Goal: Task Accomplishment & Management: Use online tool/utility

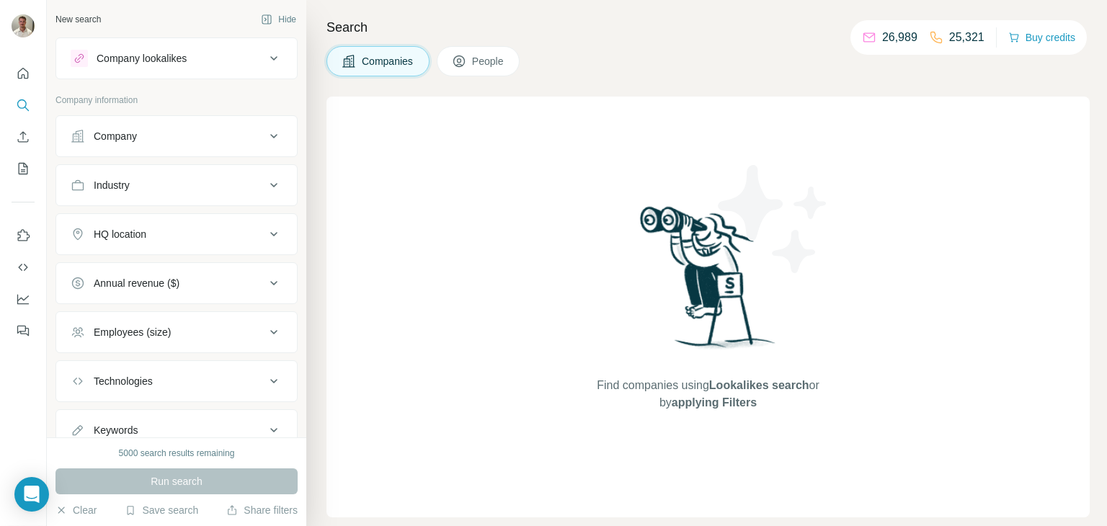
click at [213, 227] on div "HQ location" at bounding box center [168, 234] width 195 height 14
click at [182, 267] on input "text" at bounding box center [177, 270] width 212 height 26
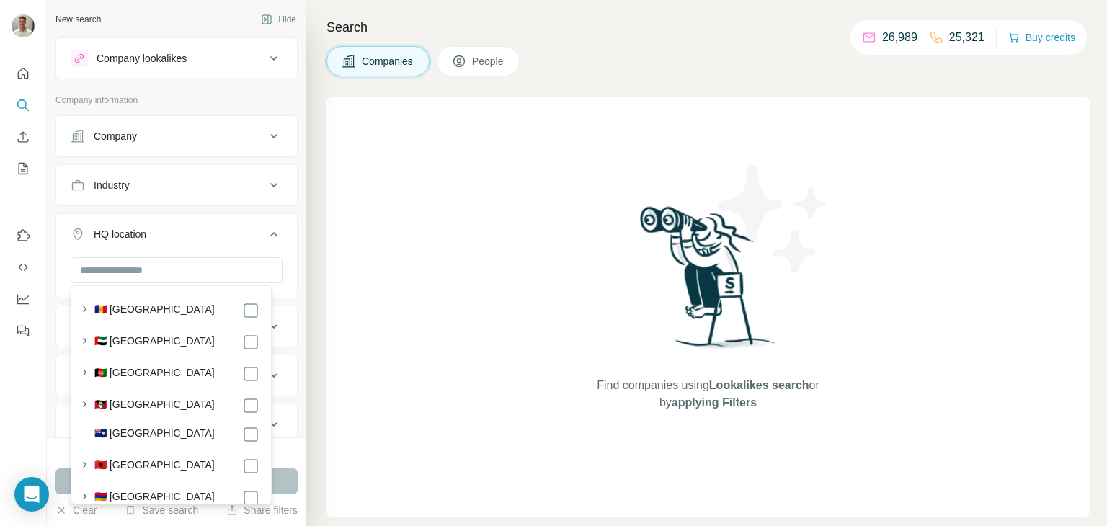
click at [213, 244] on button "HQ location" at bounding box center [176, 237] width 241 height 40
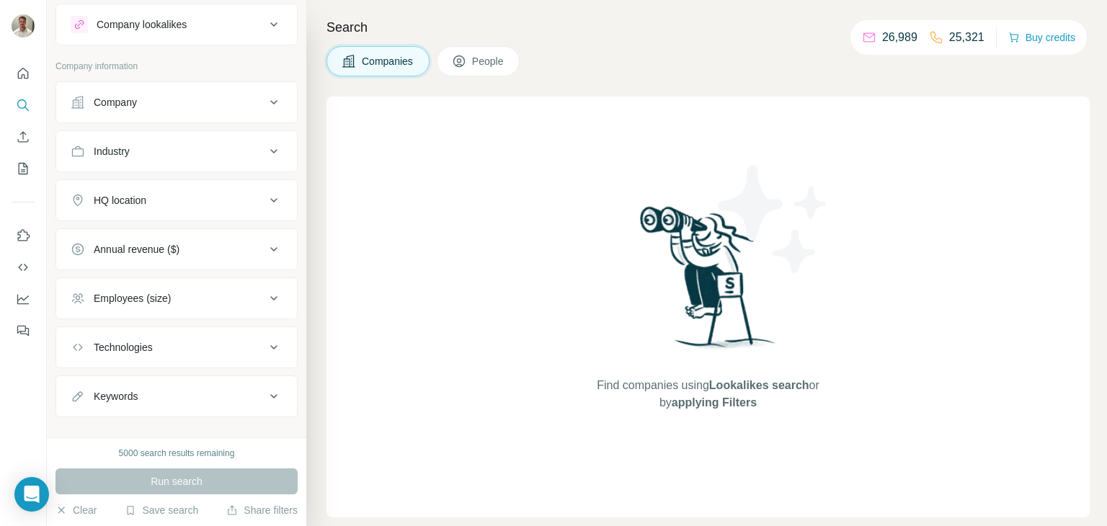
scroll to position [52, 0]
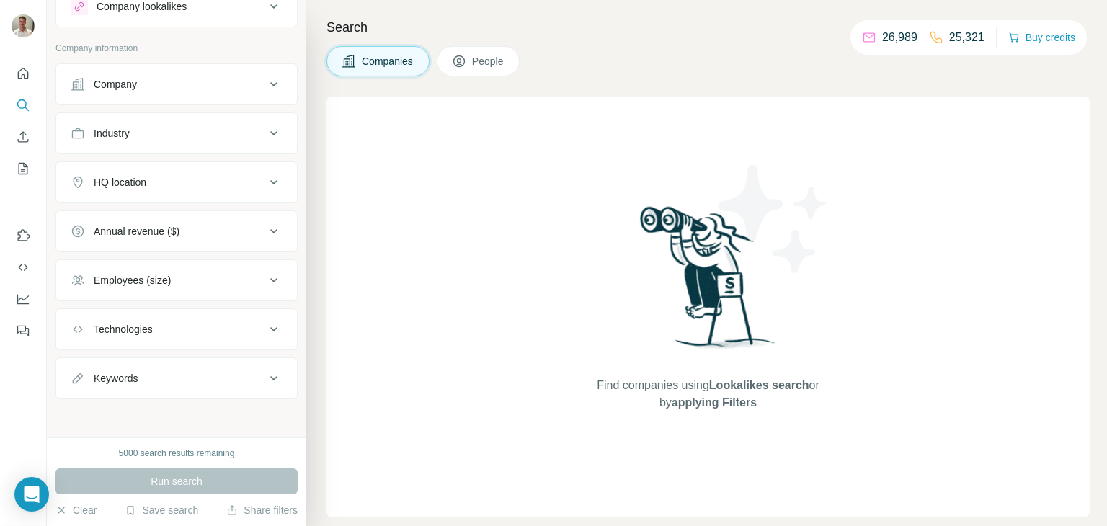
click at [199, 328] on div "Technologies" at bounding box center [168, 329] width 195 height 14
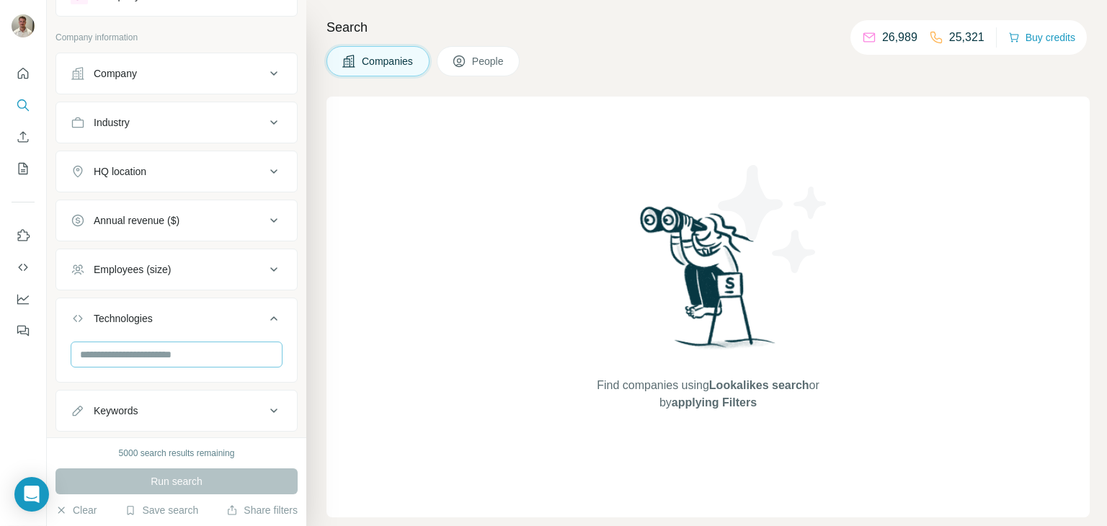
scroll to position [95, 0]
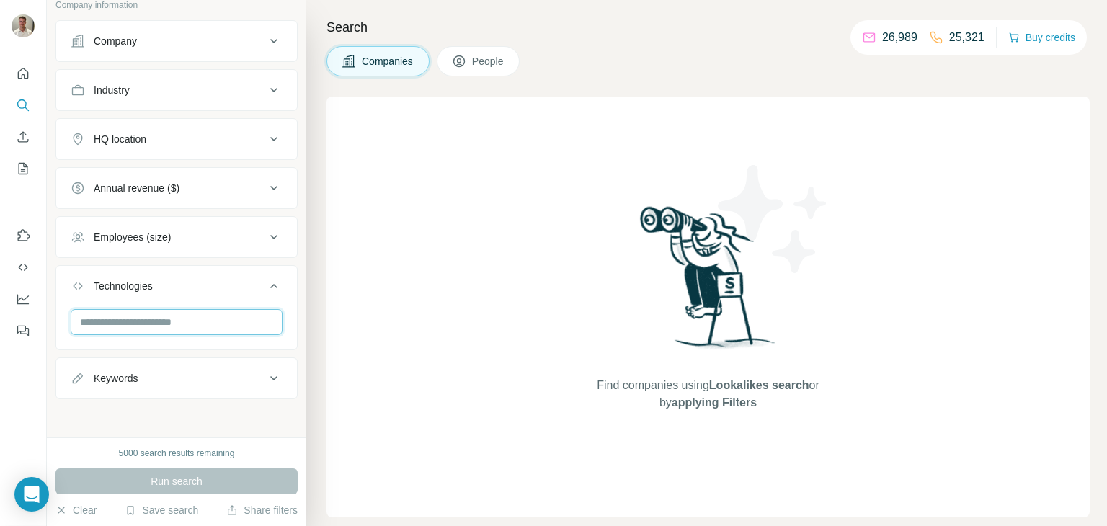
click at [197, 324] on input "text" at bounding box center [177, 322] width 212 height 26
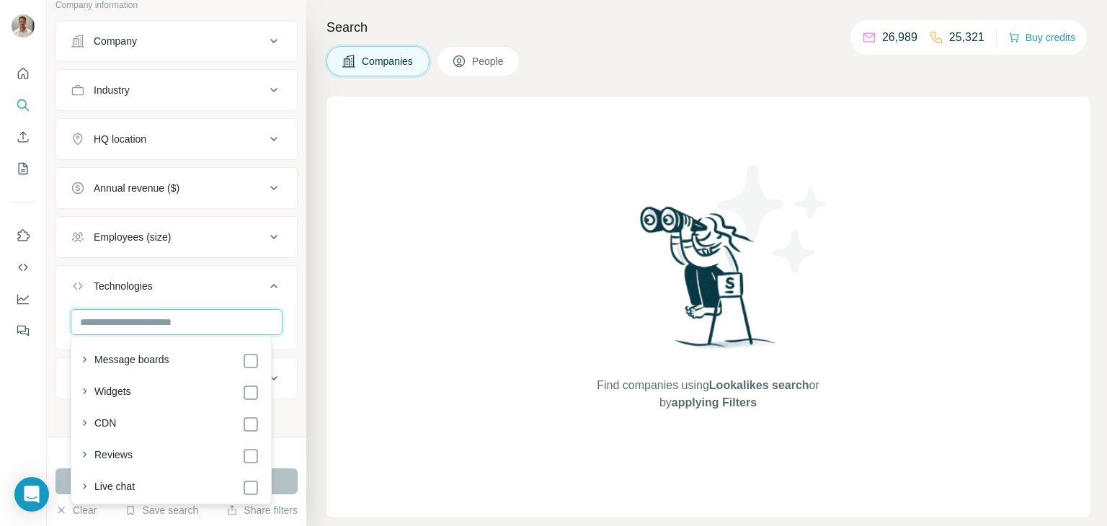
scroll to position [721, 0]
click at [170, 321] on input "text" at bounding box center [177, 322] width 212 height 26
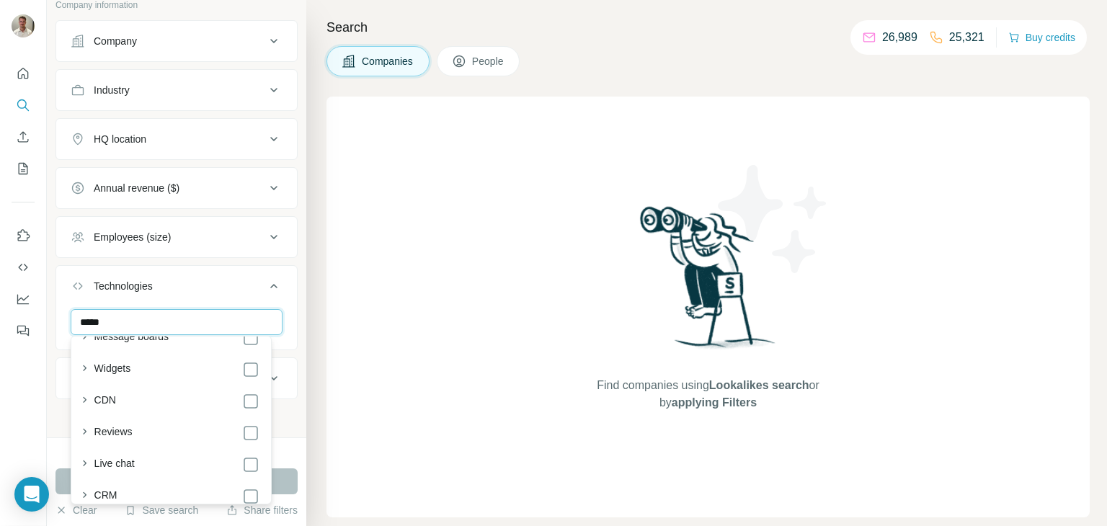
type input "******"
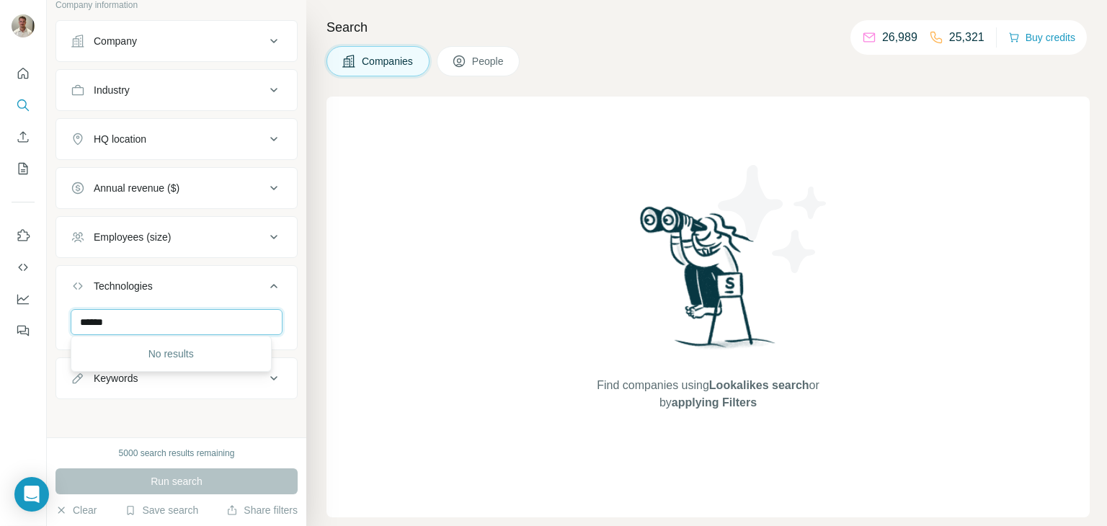
scroll to position [0, 0]
click at [208, 283] on div "Technologies" at bounding box center [168, 286] width 195 height 14
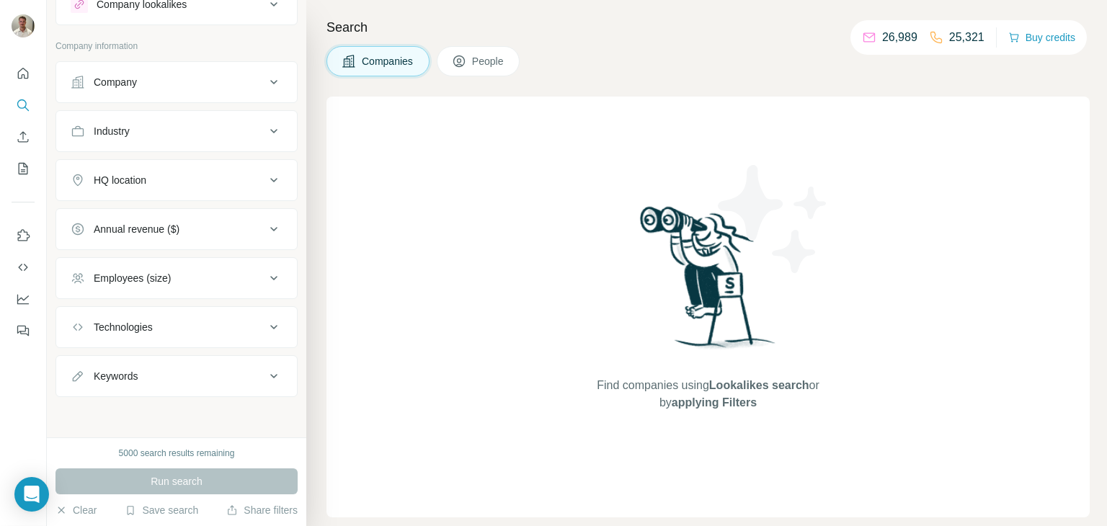
scroll to position [52, 0]
click at [166, 383] on div "Keywords" at bounding box center [168, 378] width 195 height 14
click at [146, 412] on input "text" at bounding box center [162, 414] width 183 height 26
type input "*"
type input "******"
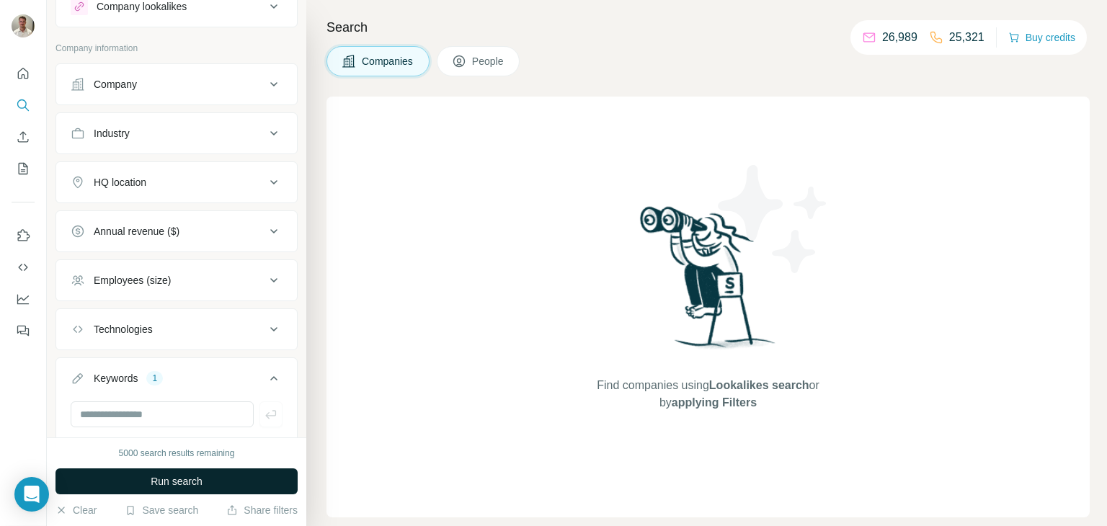
click at [148, 482] on button "Run search" at bounding box center [176, 481] width 242 height 26
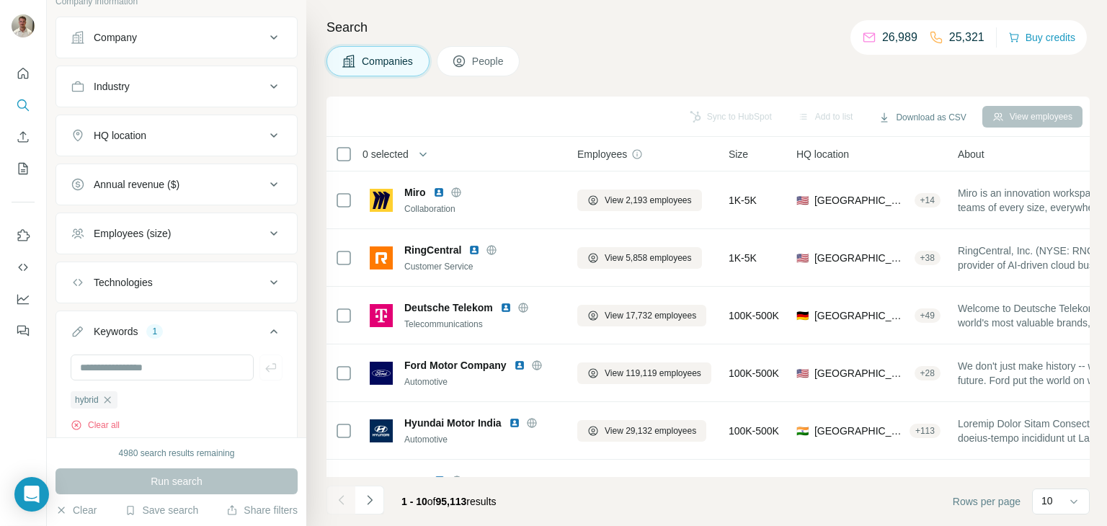
scroll to position [124, 0]
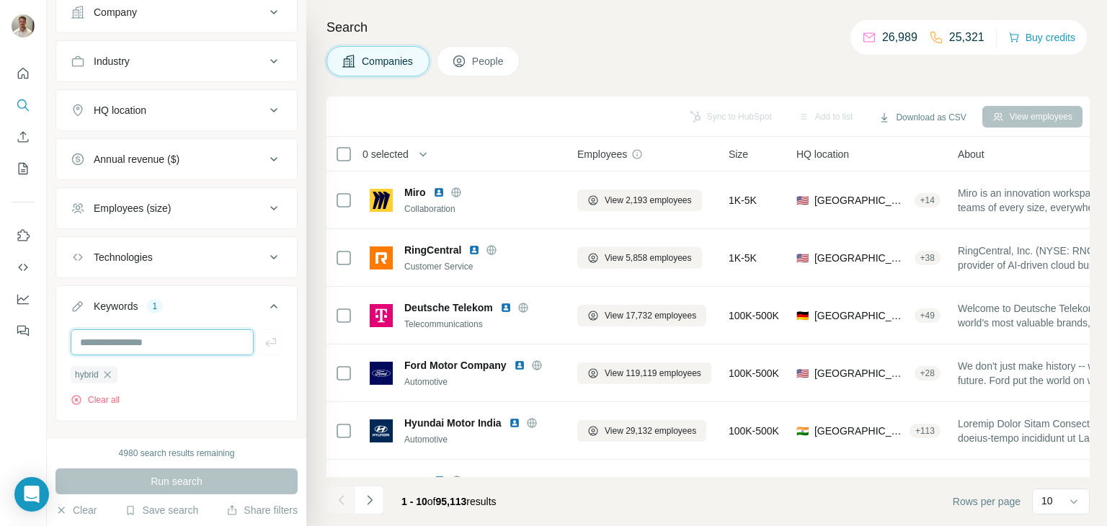
click at [138, 342] on input "text" at bounding box center [162, 342] width 183 height 26
type input "**********"
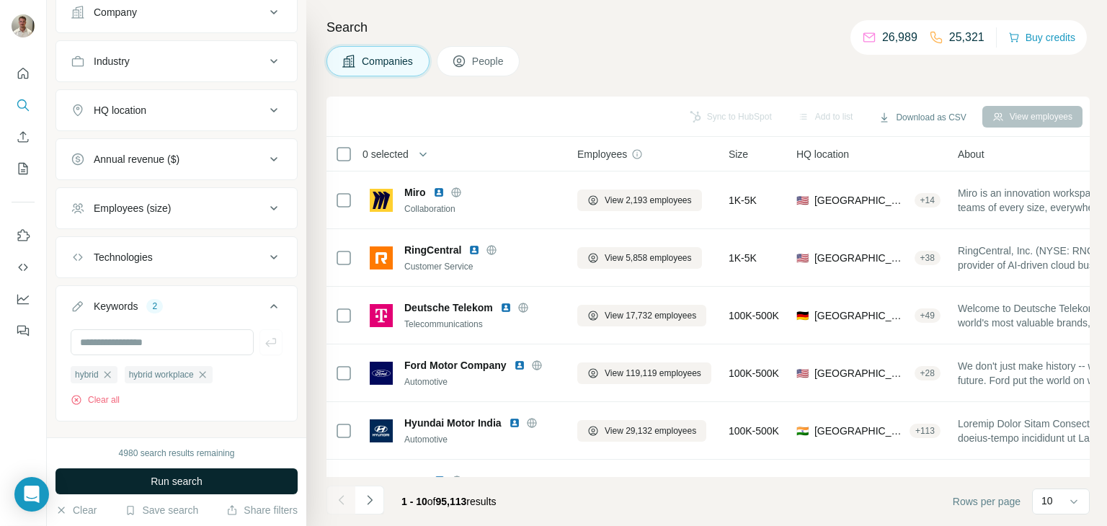
click at [190, 485] on span "Run search" at bounding box center [177, 481] width 52 height 14
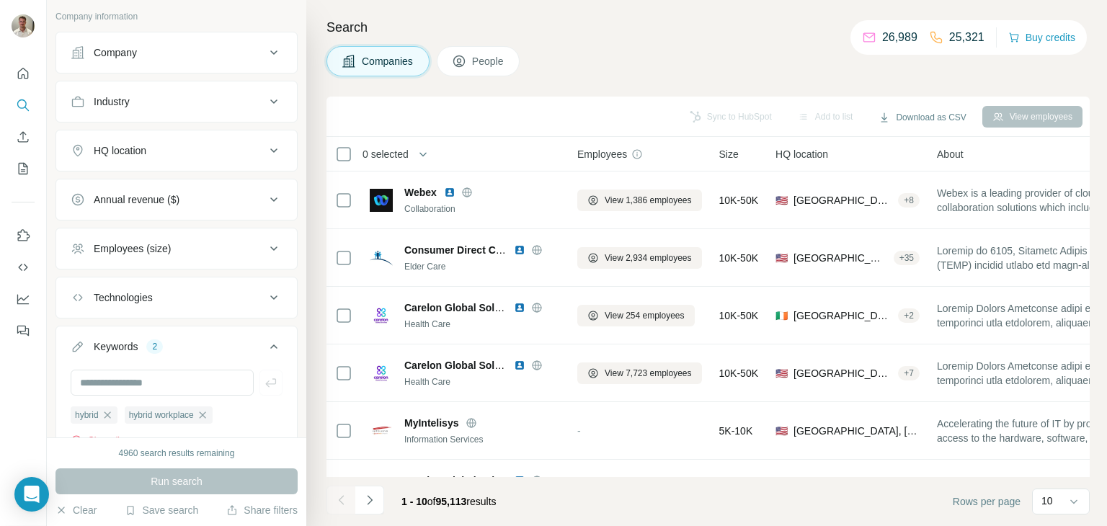
scroll to position [52, 0]
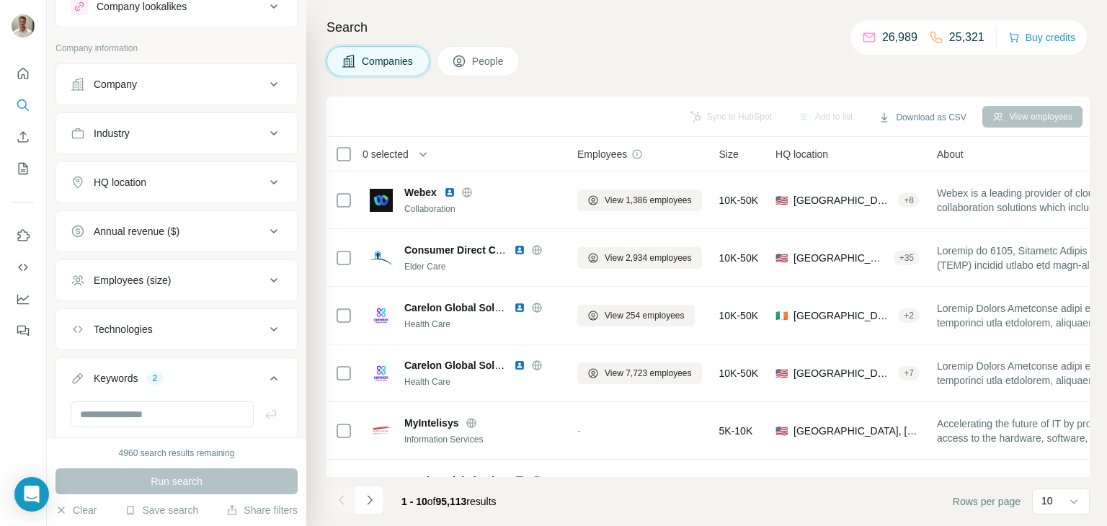
click at [166, 182] on div "HQ location" at bounding box center [168, 182] width 195 height 14
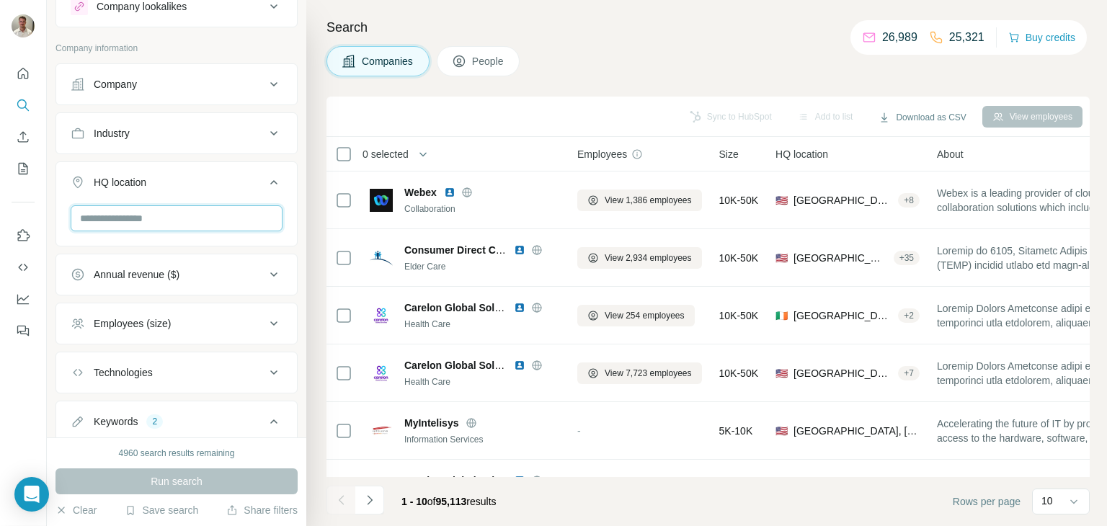
click at [162, 225] on input "text" at bounding box center [177, 218] width 212 height 26
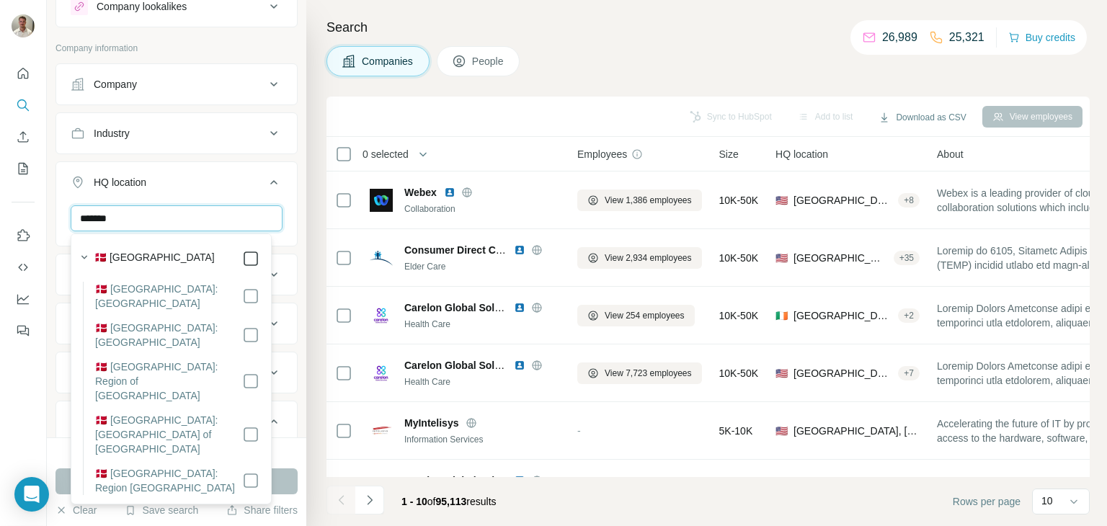
type input "*******"
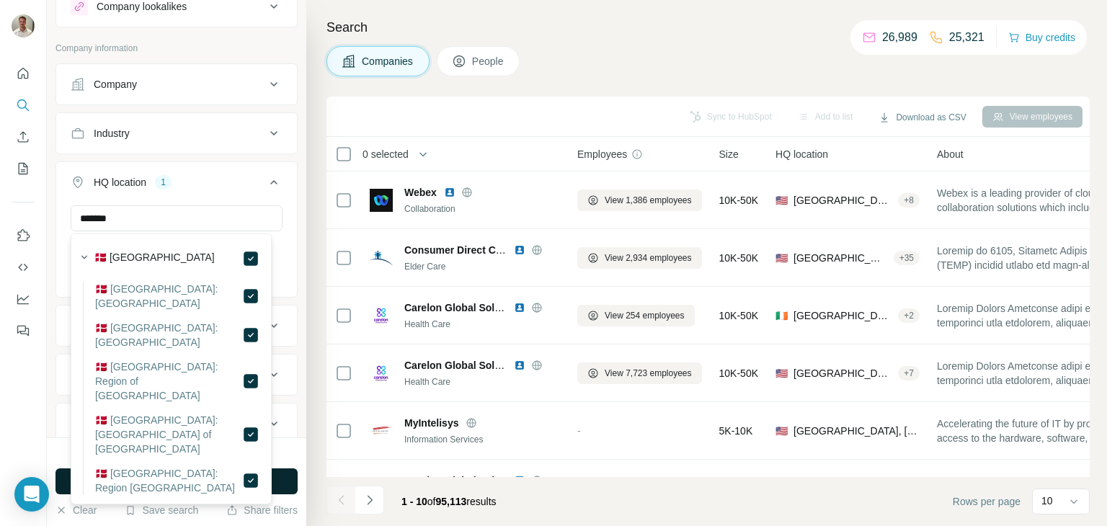
click at [176, 472] on button "Run search" at bounding box center [176, 481] width 242 height 26
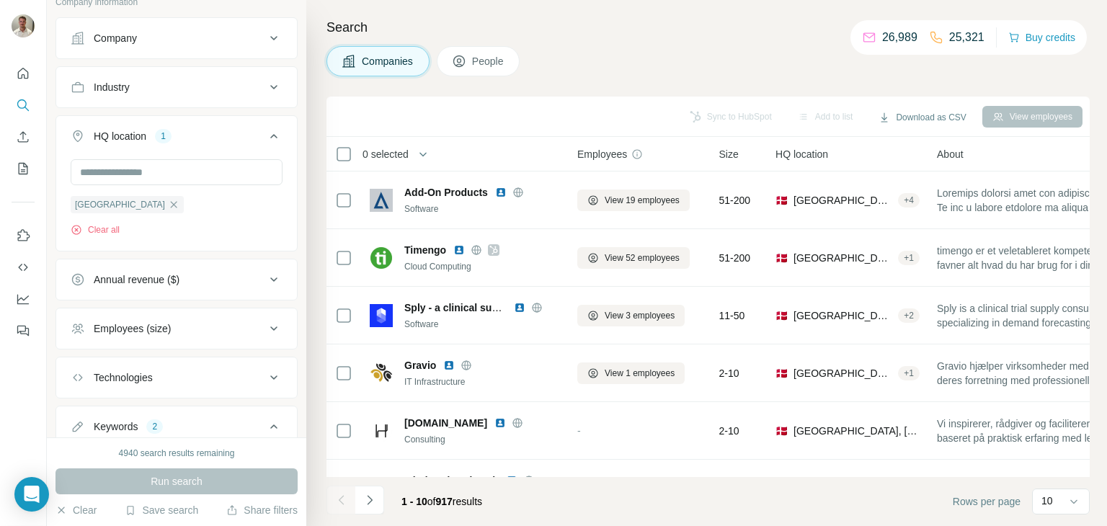
scroll to position [124, 0]
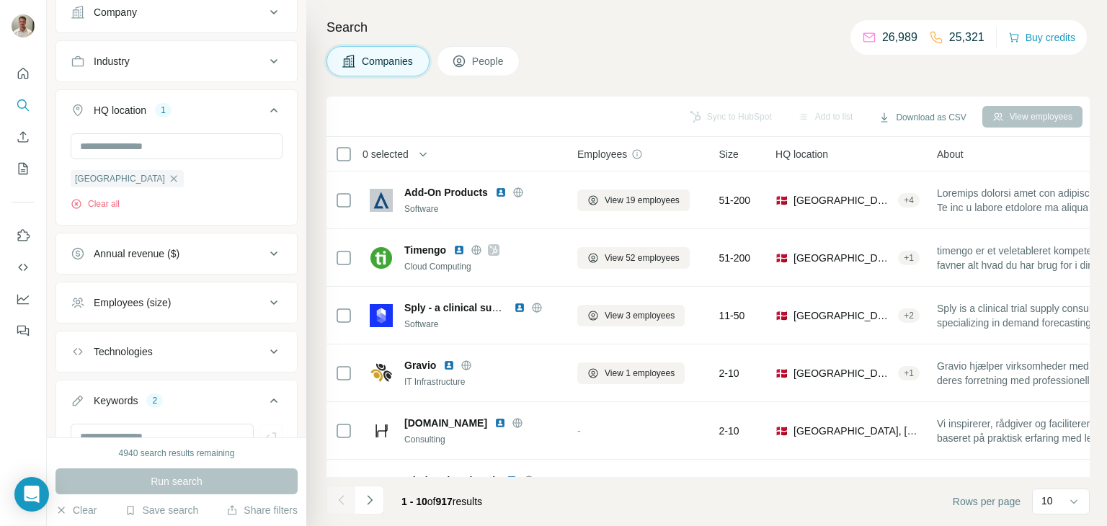
click at [197, 295] on div "Employees (size)" at bounding box center [168, 302] width 195 height 14
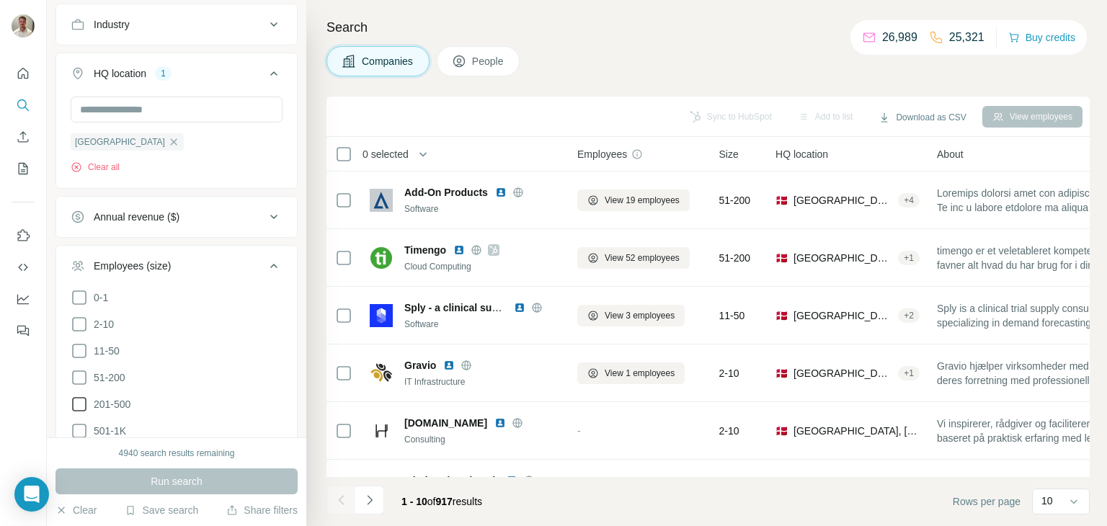
scroll to position [196, 0]
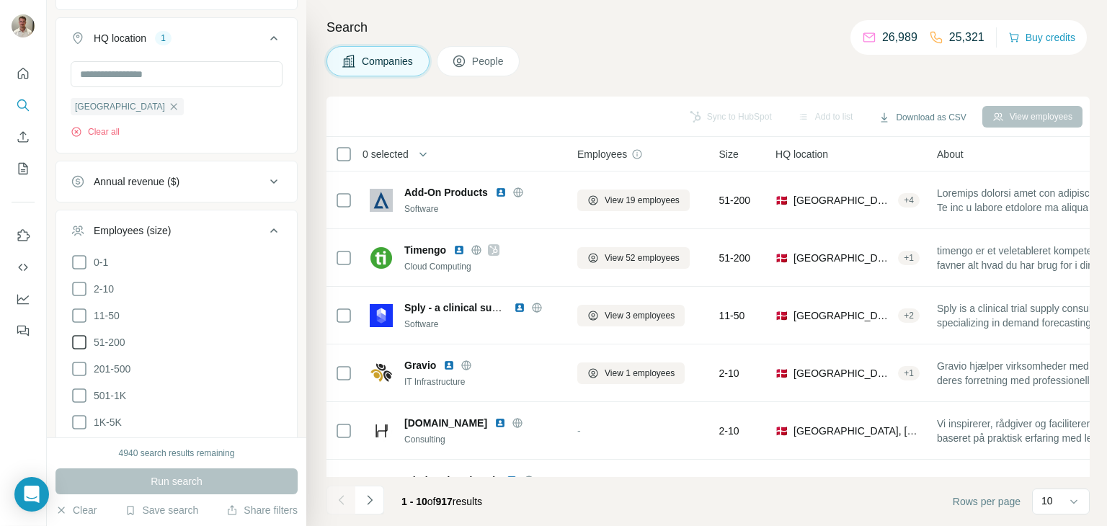
click at [82, 343] on icon at bounding box center [79, 342] width 17 height 17
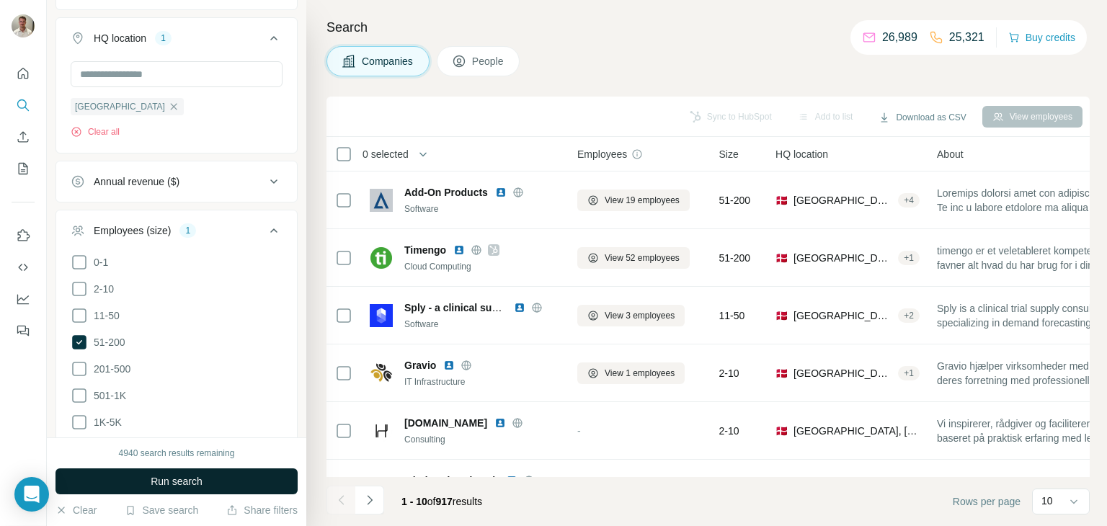
click at [189, 476] on span "Run search" at bounding box center [177, 481] width 52 height 14
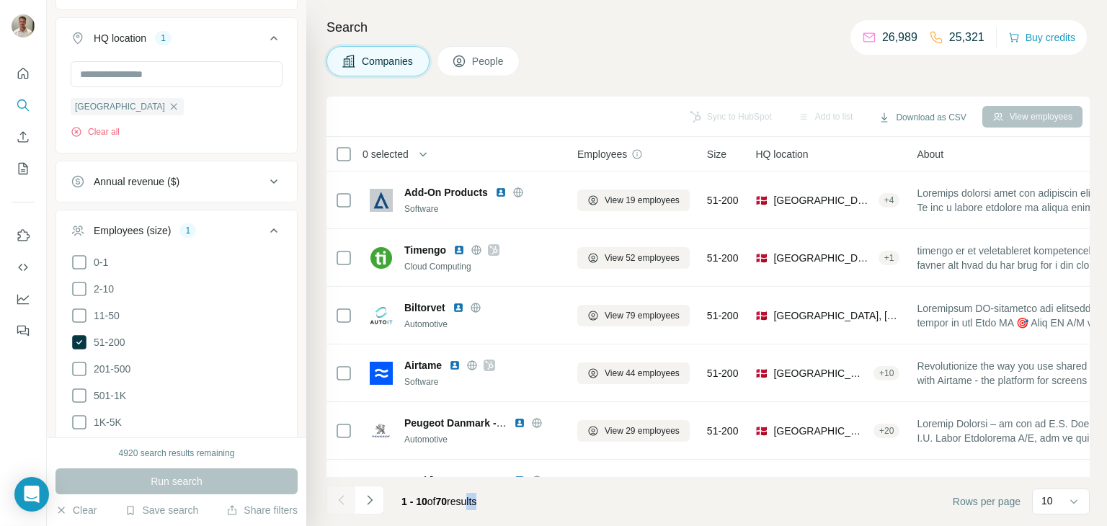
drag, startPoint x: 476, startPoint y: 477, endPoint x: 525, endPoint y: 478, distance: 49.0
click at [525, 478] on footer "1 - 10 of 70 results Rows per page 10" at bounding box center [707, 501] width 763 height 49
click at [526, 478] on footer "1 - 10 of 70 results Rows per page 10" at bounding box center [707, 501] width 763 height 49
click at [525, 491] on footer "1 - 10 of 70 results Rows per page 10" at bounding box center [707, 501] width 763 height 49
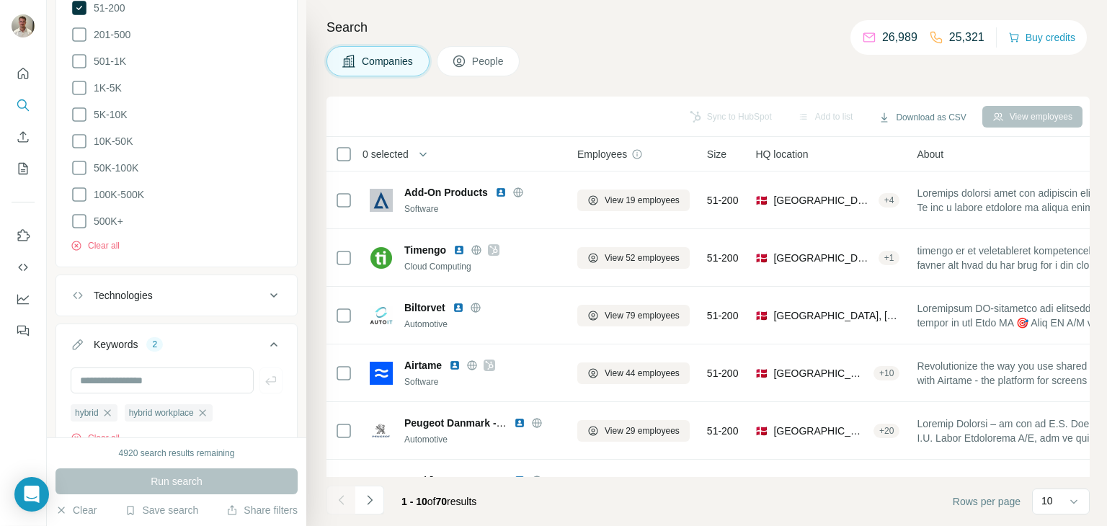
scroll to position [556, 0]
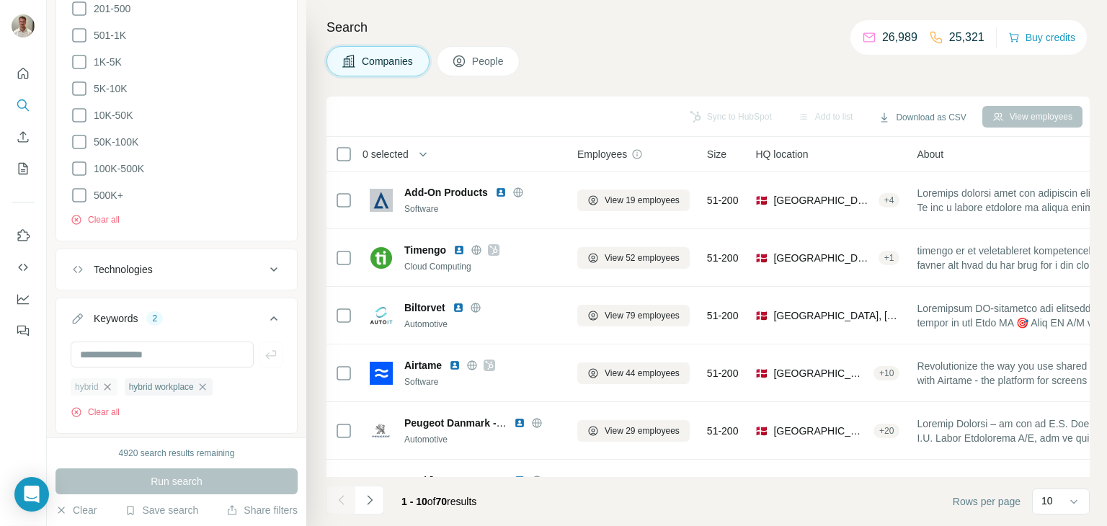
click at [110, 382] on icon "button" at bounding box center [108, 387] width 12 height 12
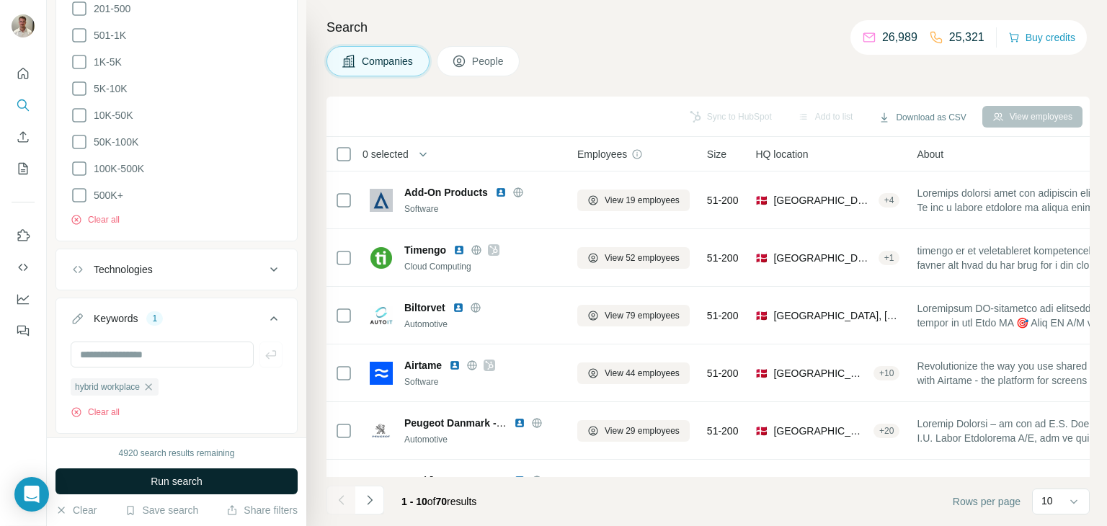
drag, startPoint x: 172, startPoint y: 498, endPoint x: 173, endPoint y: 484, distance: 14.4
click at [173, 498] on div "4920 search results remaining Run search Clear Save search Share filters" at bounding box center [176, 481] width 259 height 89
click at [175, 480] on span "Run search" at bounding box center [177, 481] width 52 height 14
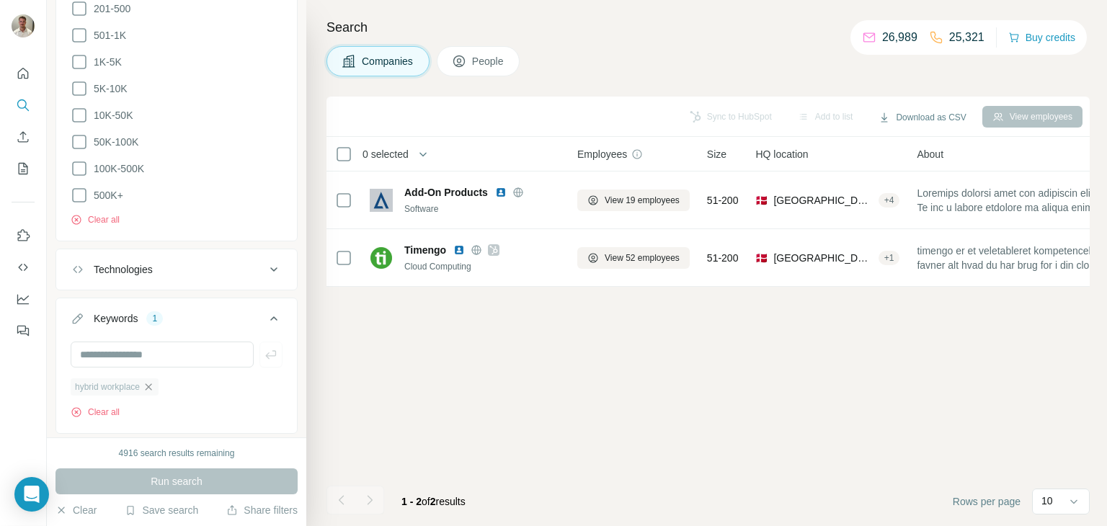
click at [154, 384] on icon "button" at bounding box center [149, 387] width 12 height 12
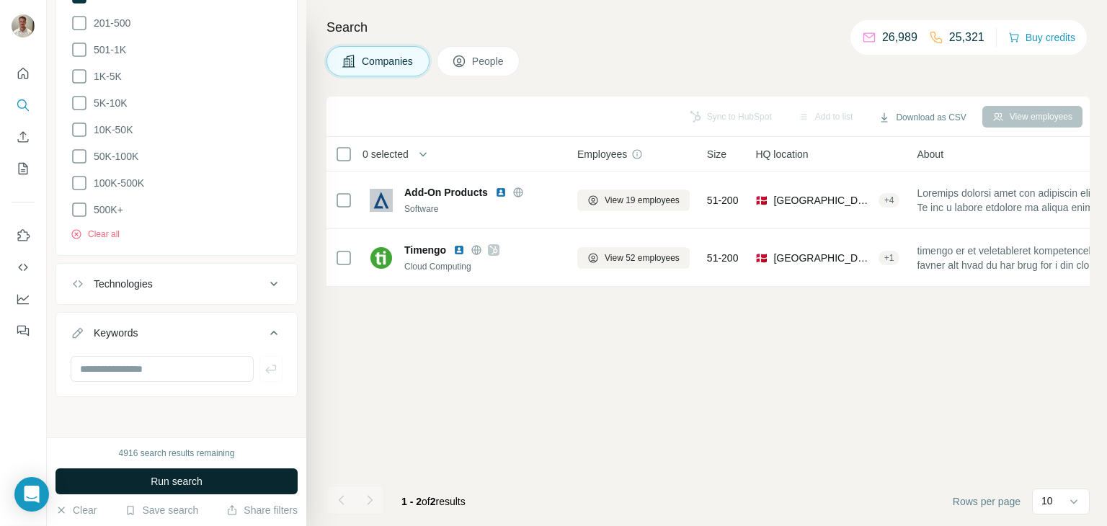
scroll to position [538, 0]
click at [193, 484] on span "Run search" at bounding box center [177, 481] width 52 height 14
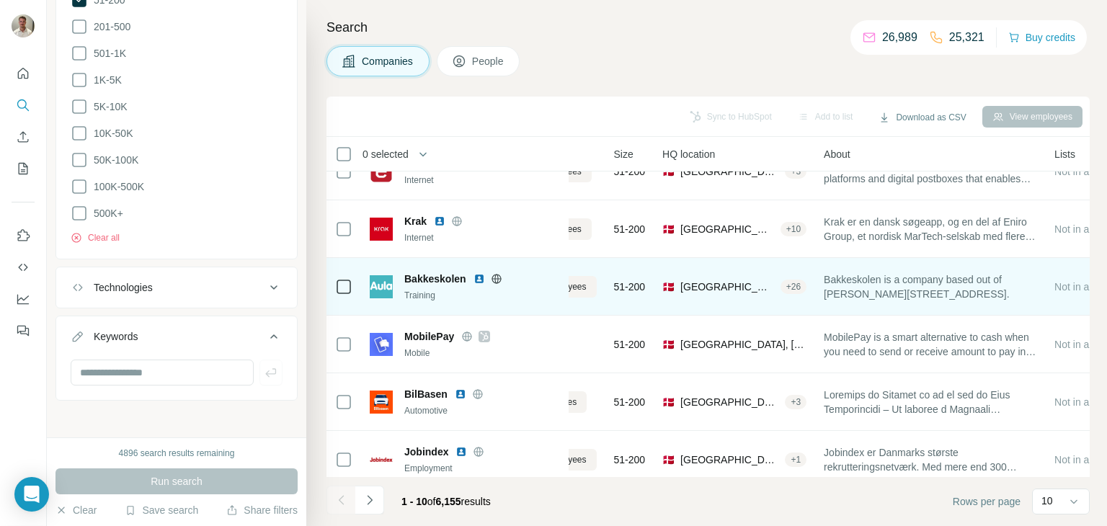
scroll to position [278, 98]
